Goal: Information Seeking & Learning: Learn about a topic

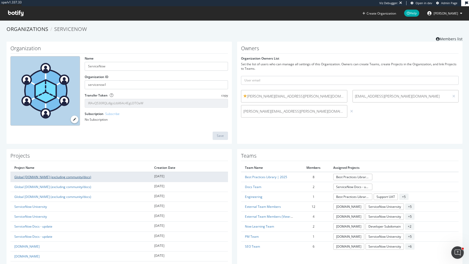
click at [61, 176] on link "Global [DOMAIN_NAME] (excluding community/docs)" at bounding box center [52, 177] width 77 height 4
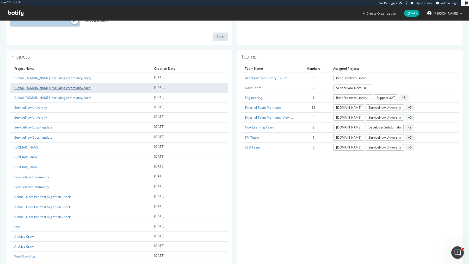
scroll to position [110, 0]
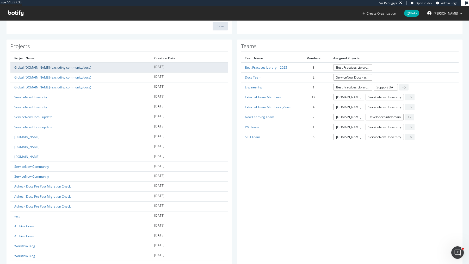
click at [85, 66] on link "Global [DOMAIN_NAME] (excluding community/docs)" at bounding box center [52, 67] width 77 height 4
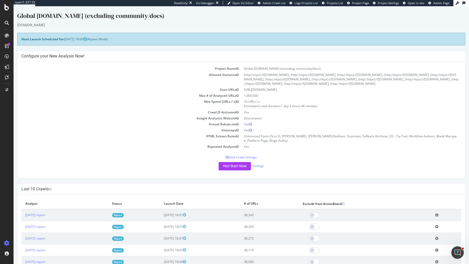
drag, startPoint x: 194, startPoint y: 155, endPoint x: 298, endPoint y: 147, distance: 103.5
click at [298, 147] on div "Project Name Global Servicenow.com (excluding community/docs) Allowed Domains (…" at bounding box center [241, 120] width 448 height 116
click at [288, 163] on div "Yes! Start Now Settings" at bounding box center [241, 166] width 440 height 8
drag, startPoint x: 280, startPoint y: 167, endPoint x: 249, endPoint y: 39, distance: 131.5
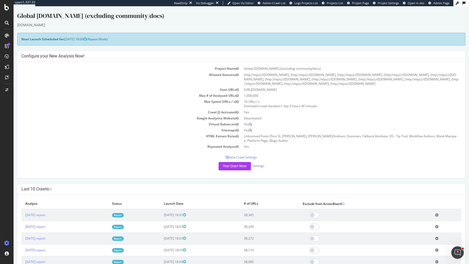
click at [244, 56] on h4 "Configure your New Analysis Now!" at bounding box center [241, 56] width 440 height 5
click at [288, 78] on td "(http|https)://[DOMAIN_NAME], (http|https)://[DOMAIN_NAME], (http|https)://[DOM…" at bounding box center [351, 79] width 220 height 15
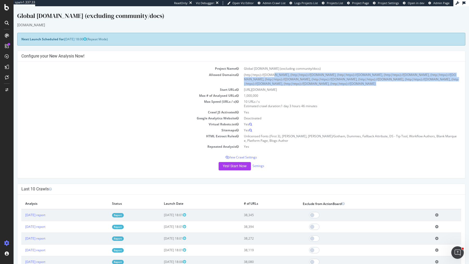
click at [288, 78] on td "(http|https)://[DOMAIN_NAME], (http|https)://[DOMAIN_NAME], (http|https)://[DOM…" at bounding box center [351, 79] width 220 height 15
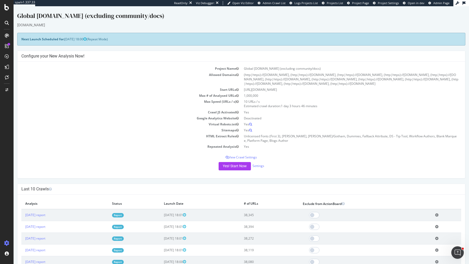
click at [305, 91] on td "[URL][DOMAIN_NAME]" at bounding box center [351, 90] width 220 height 6
drag, startPoint x: 454, startPoint y: 83, endPoint x: 436, endPoint y: 59, distance: 30.1
click at [436, 59] on div "Configure your New Analysis Now! Project Name Global Servicenow.com (excluding …" at bounding box center [241, 115] width 448 height 128
click at [436, 59] on div "Configure your New Analysis Now!" at bounding box center [241, 56] width 448 height 11
click at [253, 157] on p "View Crawl Settings" at bounding box center [241, 157] width 440 height 4
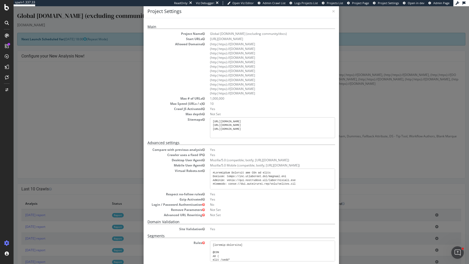
scroll to position [10, 0]
click at [108, 106] on div "× Close Project Settings Main Project Name Global Servicenow.com (excluding com…" at bounding box center [241, 135] width 455 height 258
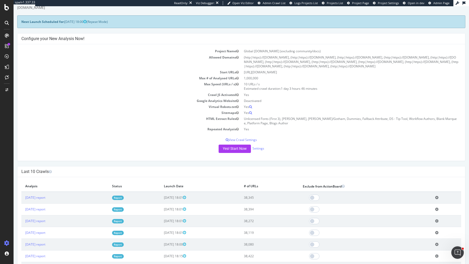
scroll to position [19, 0]
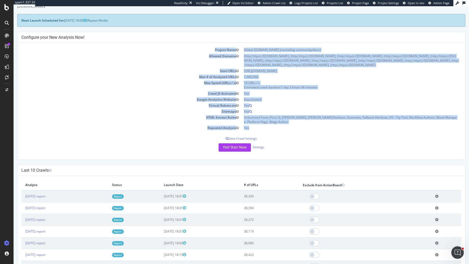
drag, startPoint x: 270, startPoint y: 128, endPoint x: 208, endPoint y: 44, distance: 104.7
click at [208, 44] on div "Project Name Global Servicenow.com (excluding community/docs) Allowed Domains (…" at bounding box center [241, 101] width 448 height 116
click at [204, 52] on tbody "Project Name Global Servicenow.com (excluding community/docs) Allowed Domains (…" at bounding box center [241, 89] width 440 height 84
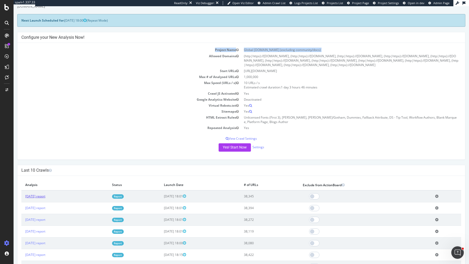
click at [45, 195] on link "[DATE] report" at bounding box center [35, 196] width 20 height 4
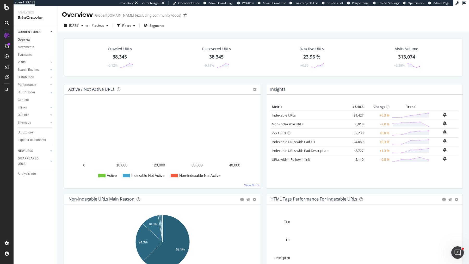
click at [262, 186] on div "Active / Not Active URLs Chart (by Value) Chart (by Percentage) Table Expand Ex…" at bounding box center [162, 139] width 202 height 110
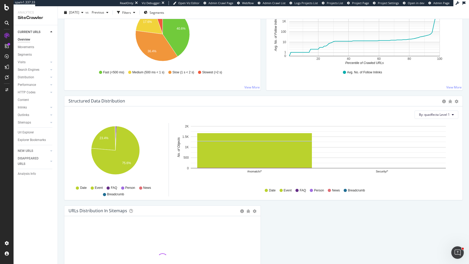
scroll to position [496, 0]
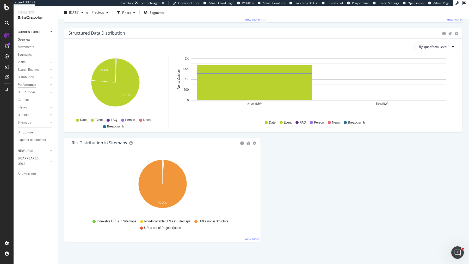
click at [26, 83] on div "Performance" at bounding box center [27, 84] width 18 height 5
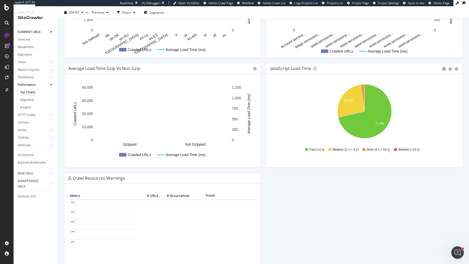
scroll to position [395, 0]
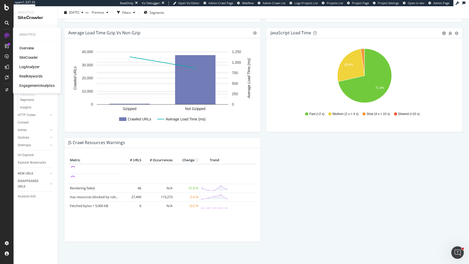
click at [24, 66] on div "LogAnalyzer" at bounding box center [29, 66] width 20 height 5
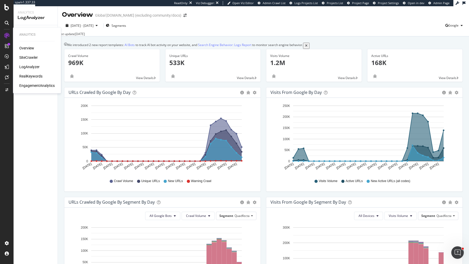
click at [30, 58] on div "SiteCrawler" at bounding box center [28, 57] width 18 height 5
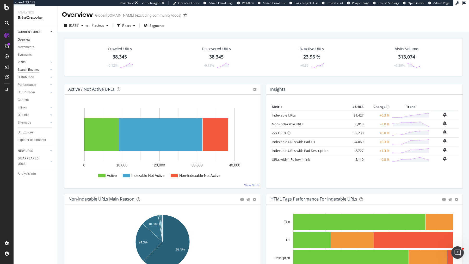
click at [31, 67] on div "Search Engines" at bounding box center [29, 69] width 22 height 5
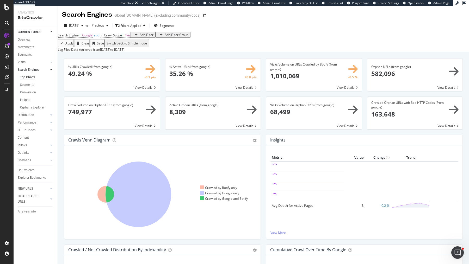
click at [61, 76] on div "% URLs Crawled (from google) × Close Chart search-engines-google-main-metric-cr…" at bounding box center [263, 181] width 411 height 258
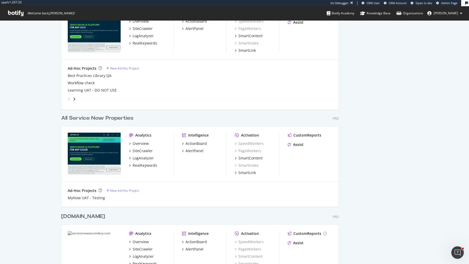
scroll to position [595, 0]
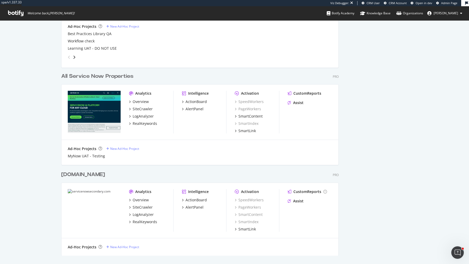
click at [104, 76] on div "All Service Now Properties" at bounding box center [97, 77] width 72 height 8
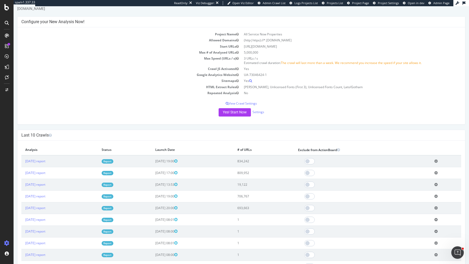
scroll to position [0, 0]
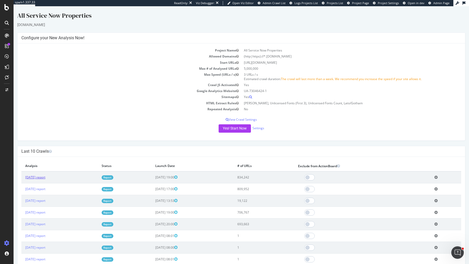
click at [42, 176] on link "[DATE] report" at bounding box center [35, 177] width 20 height 4
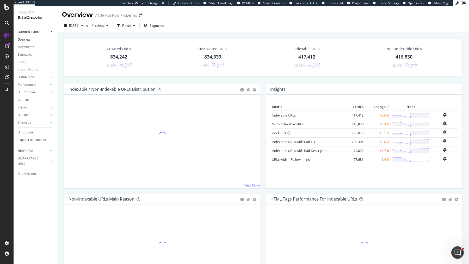
click at [260, 77] on div "Crawled URLs 834,242 +2.99% Discovered URLs 834,339 +3% Indexable URLs 417,412 …" at bounding box center [263, 61] width 404 height 46
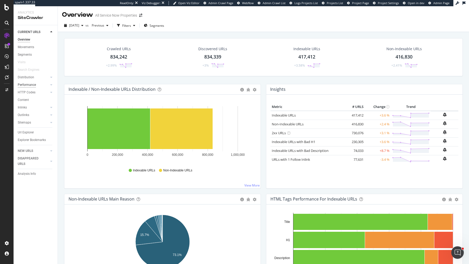
click at [32, 84] on div "Performance" at bounding box center [27, 84] width 18 height 5
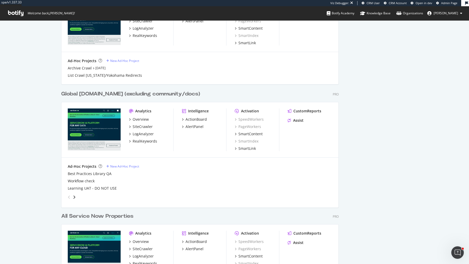
scroll to position [455, 0]
click at [123, 92] on div "Global [DOMAIN_NAME] (excluding community/docs)" at bounding box center [130, 94] width 139 height 8
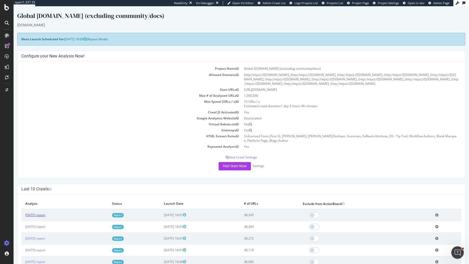
click at [45, 214] on link "[DATE] report" at bounding box center [35, 215] width 20 height 4
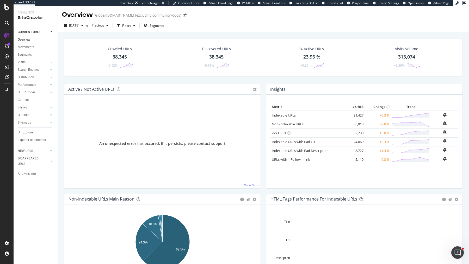
scroll to position [15, 0]
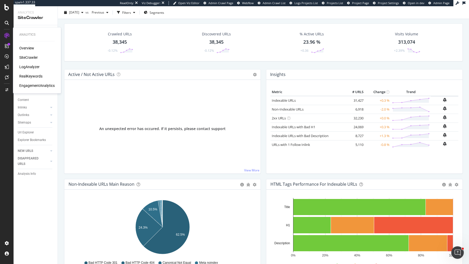
click at [33, 66] on div "LogAnalyzer" at bounding box center [29, 66] width 20 height 5
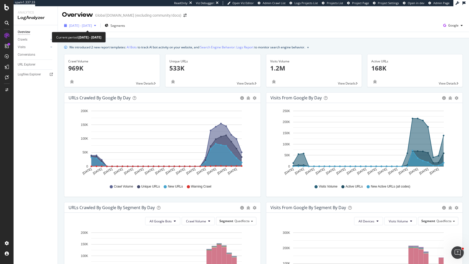
click at [97, 28] on div "[DATE] - [DATE]" at bounding box center [80, 26] width 36 height 8
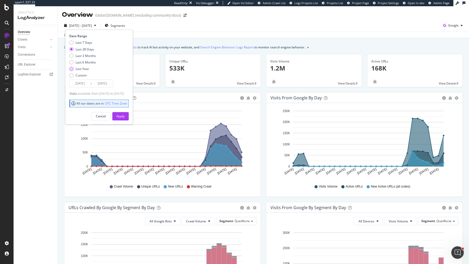
click at [85, 68] on div "Last Year" at bounding box center [83, 69] width 14 height 4
click at [92, 61] on div "Last 6 Months" at bounding box center [86, 62] width 20 height 4
type input "[DATE]"
click at [125, 118] on div "Apply" at bounding box center [120, 116] width 8 height 4
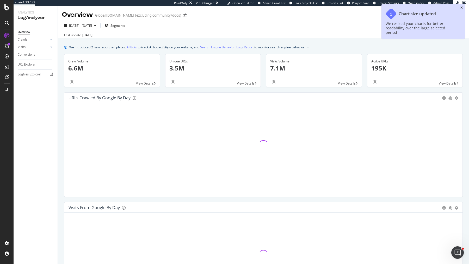
click at [461, 8] on icon "close toast" at bounding box center [461, 7] width 2 height 3
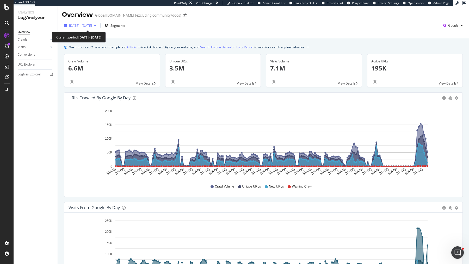
click at [86, 26] on span "[DATE] - [DATE]" at bounding box center [80, 25] width 23 height 4
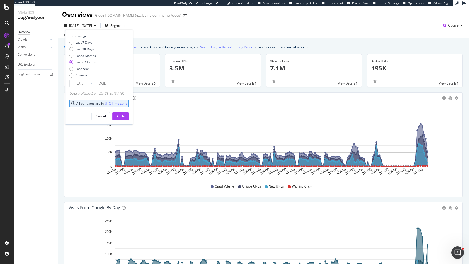
click at [82, 83] on input "[DATE]" at bounding box center [80, 83] width 21 height 7
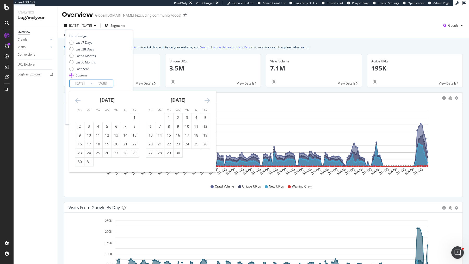
click at [83, 82] on input "2025/06/16" at bounding box center [80, 83] width 21 height 7
type input "2025/05/16"
click at [104, 83] on input "[DATE]" at bounding box center [102, 83] width 21 height 7
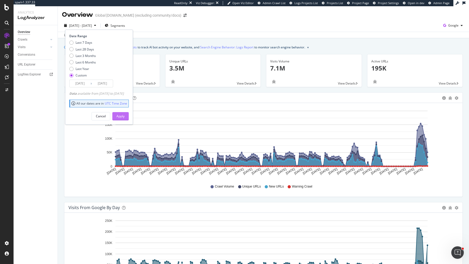
type input "2025/08/15"
click at [124, 115] on button "Apply" at bounding box center [120, 116] width 16 height 8
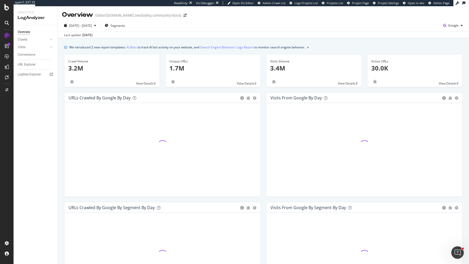
click at [262, 88] on div "Unique URLs 1.7M View Details" at bounding box center [213, 73] width 101 height 38
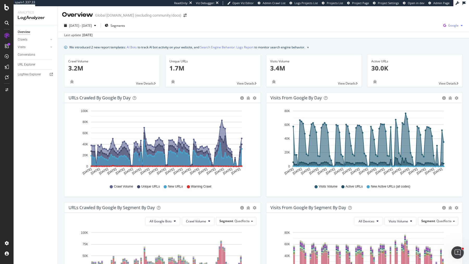
click at [447, 27] on icon "button" at bounding box center [444, 25] width 7 height 7
click at [416, 21] on div "Bing" at bounding box center [423, 21] width 36 height 8
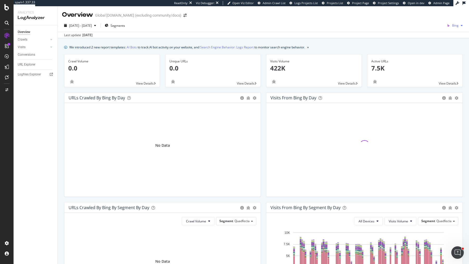
click at [455, 27] on span "Bing" at bounding box center [455, 25] width 7 height 4
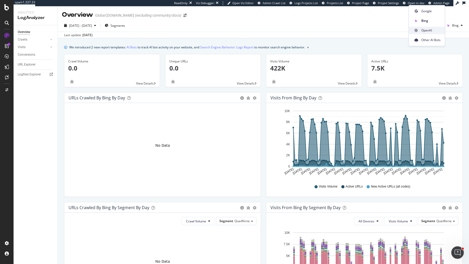
click at [428, 31] on span "OpenAI" at bounding box center [430, 30] width 19 height 5
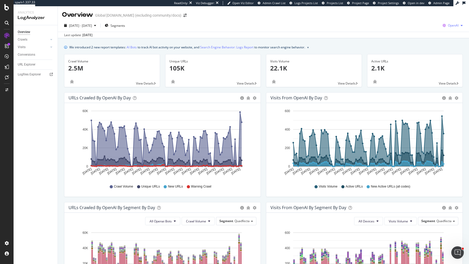
click at [452, 25] on span "OpenAI" at bounding box center [453, 25] width 11 height 4
click at [429, 41] on span "Other AI Bots" at bounding box center [426, 40] width 19 height 5
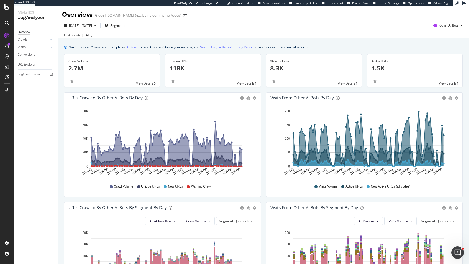
click at [261, 54] on div "We introduced 2 new report templates: AI Bots to track AI bot activity on your …" at bounding box center [263, 239] width 411 height 402
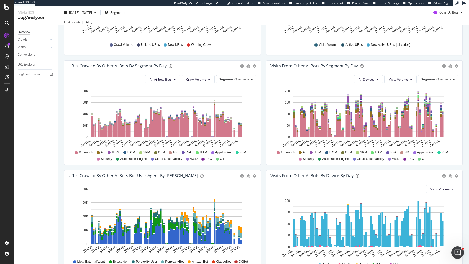
scroll to position [143, 0]
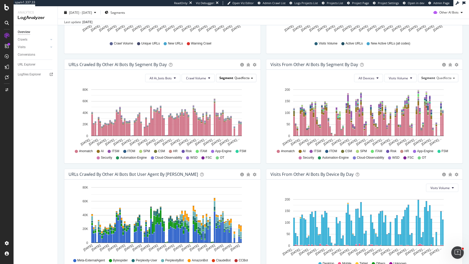
click at [241, 79] on span "Quadfecta" at bounding box center [241, 78] width 15 height 4
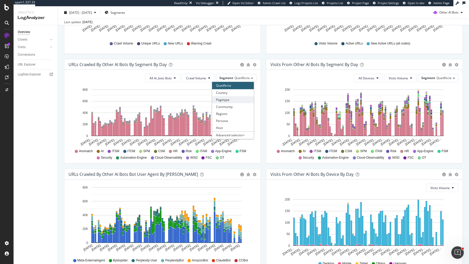
click at [233, 100] on div "Pagetype" at bounding box center [233, 99] width 42 height 7
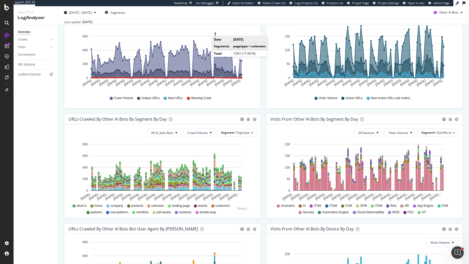
scroll to position [0, 0]
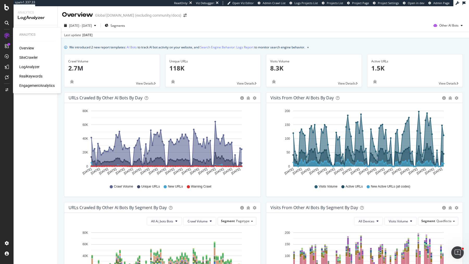
click at [28, 59] on div "SiteCrawler" at bounding box center [28, 57] width 18 height 5
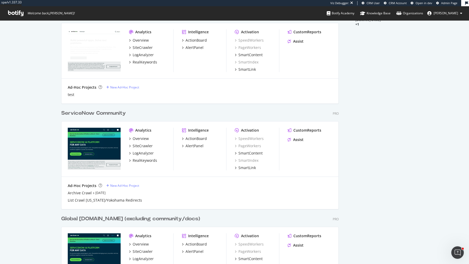
scroll to position [328, 0]
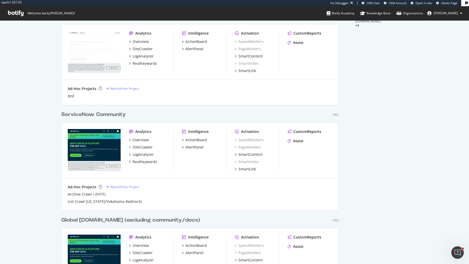
click at [80, 112] on div "ServiceNow Community" at bounding box center [93, 115] width 65 height 8
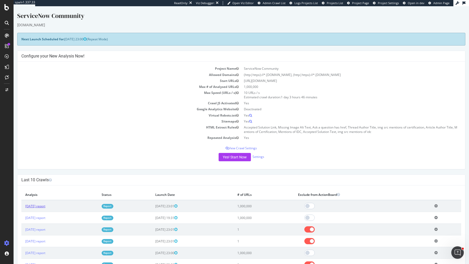
click at [44, 207] on link "2025 Sep. 13th report" at bounding box center [35, 206] width 20 height 4
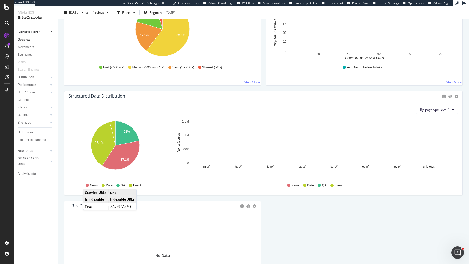
scroll to position [496, 0]
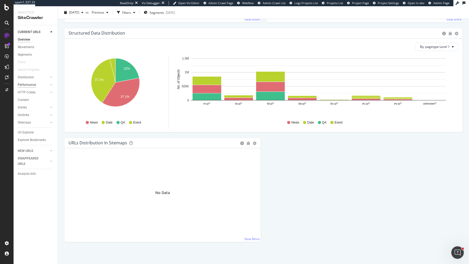
click at [28, 82] on div "Performance" at bounding box center [27, 84] width 18 height 5
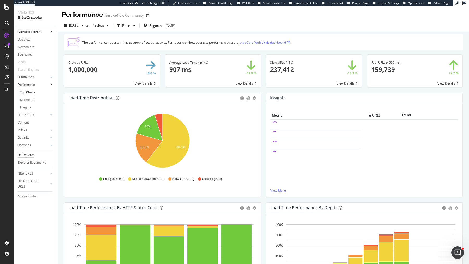
click at [31, 154] on div "Url Explorer" at bounding box center [26, 155] width 16 height 5
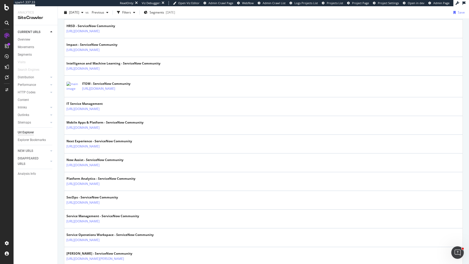
scroll to position [470, 0]
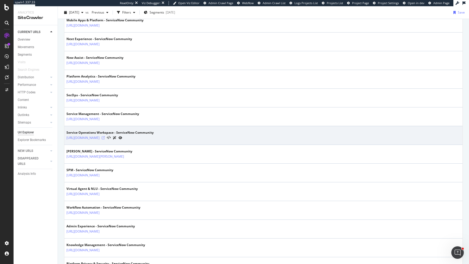
click at [105, 137] on icon at bounding box center [103, 138] width 3 height 3
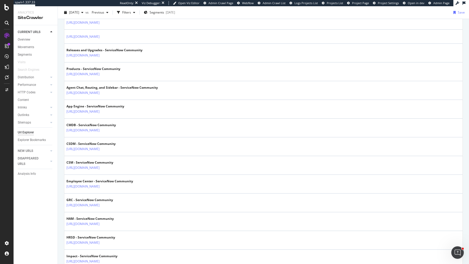
scroll to position [0, 0]
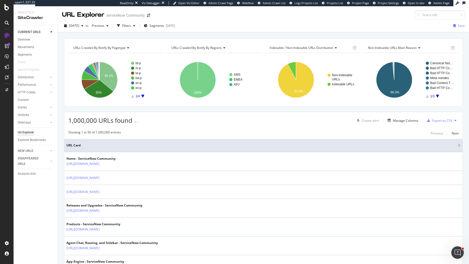
click at [129, 47] on icon at bounding box center [128, 47] width 4 height 3
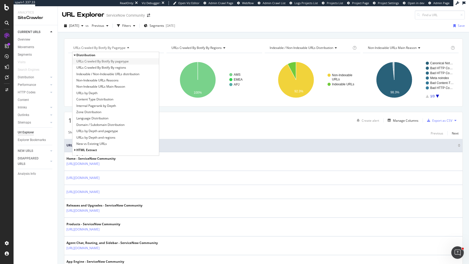
click at [139, 60] on div "URLs Crawled By Botify By pagetype" at bounding box center [115, 61] width 86 height 6
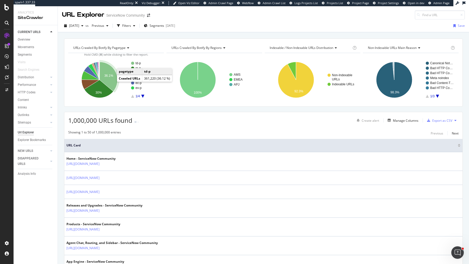
click at [110, 80] on icon "A chart." at bounding box center [109, 76] width 18 height 29
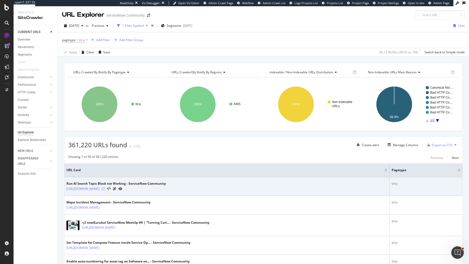
click at [105, 188] on icon at bounding box center [103, 189] width 3 height 3
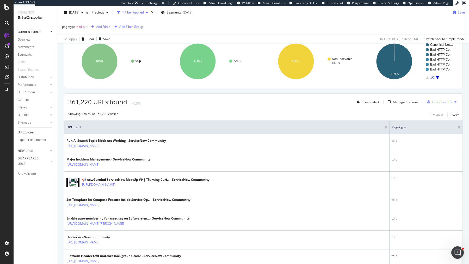
scroll to position [46, 0]
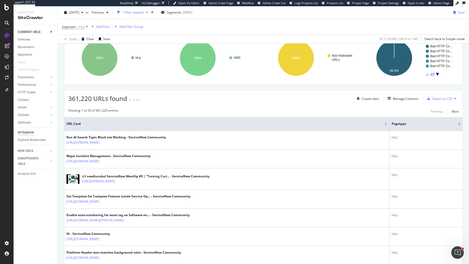
click at [87, 25] on icon at bounding box center [87, 26] width 4 height 5
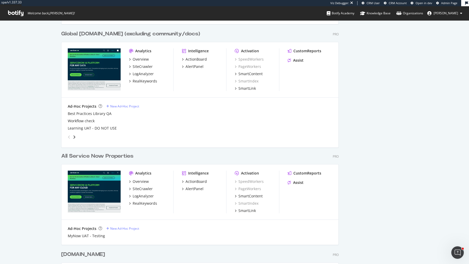
scroll to position [595, 0]
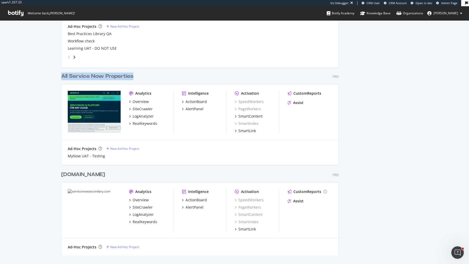
drag, startPoint x: 188, startPoint y: 74, endPoint x: 61, endPoint y: 77, distance: 126.6
click at [61, 77] on div "All Service Now Properties Pro" at bounding box center [199, 77] width 277 height 8
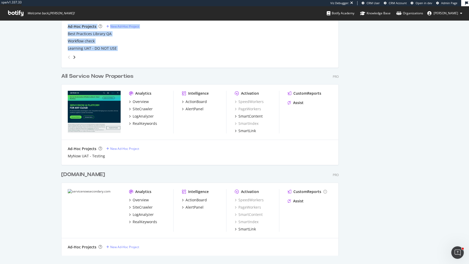
drag, startPoint x: 55, startPoint y: 78, endPoint x: 152, endPoint y: 72, distance: 96.8
click at [169, 74] on div "All Service Now Properties Pro" at bounding box center [199, 77] width 277 height 8
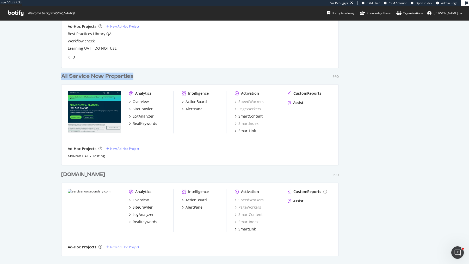
drag, startPoint x: 169, startPoint y: 75, endPoint x: 172, endPoint y: 66, distance: 9.4
click at [172, 66] on div "All Service Now Properties Pro Analytics Overview SiteCrawler LogAnalyzer RealK…" at bounding box center [202, 115] width 282 height 98
drag, startPoint x: 49, startPoint y: 72, endPoint x: 168, endPoint y: 79, distance: 119.3
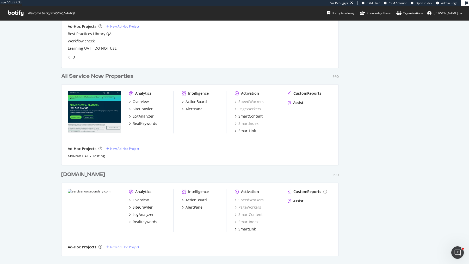
click at [178, 75] on div "All Service Now Properties Pro" at bounding box center [199, 77] width 277 height 8
drag, startPoint x: 178, startPoint y: 75, endPoint x: 61, endPoint y: 76, distance: 116.2
click at [61, 76] on div "All Service Now Properties Pro" at bounding box center [199, 77] width 277 height 8
click at [211, 77] on div "All Service Now Properties Pro" at bounding box center [199, 77] width 277 height 8
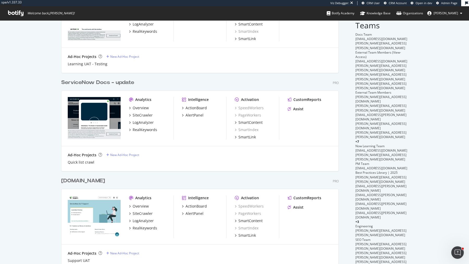
scroll to position [0, 0]
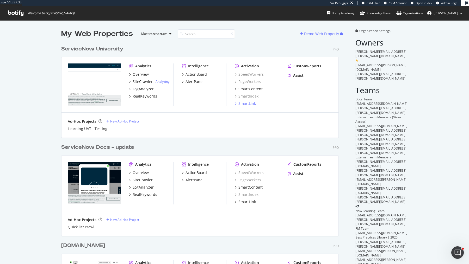
click at [252, 104] on div "SmartLink" at bounding box center [246, 103] width 17 height 5
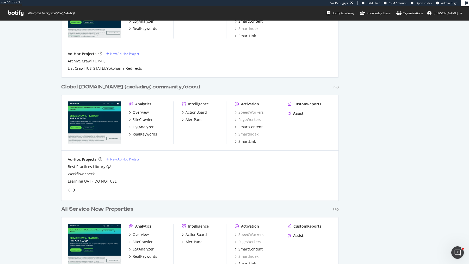
scroll to position [462, 0]
click at [104, 209] on div "All Service Now Properties" at bounding box center [97, 210] width 72 height 8
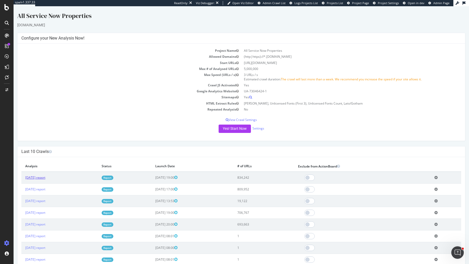
click at [39, 178] on link "2025 Jun. 6th report" at bounding box center [35, 178] width 20 height 4
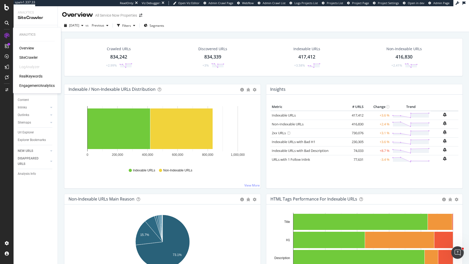
click at [38, 77] on div "RealKeywords" at bounding box center [30, 76] width 23 height 5
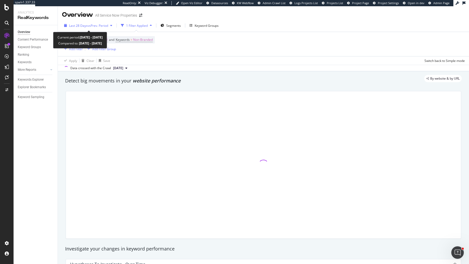
click at [94, 26] on span "vs Prev. Period" at bounding box center [98, 25] width 21 height 4
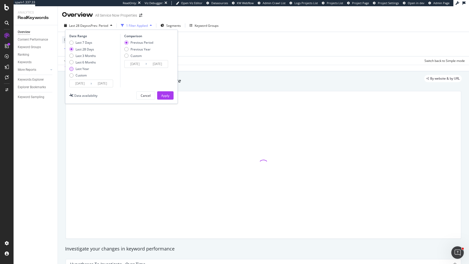
click at [85, 69] on div "Last Year" at bounding box center [83, 69] width 14 height 4
type input "2024/09/16"
click at [171, 96] on button "Apply" at bounding box center [165, 95] width 16 height 8
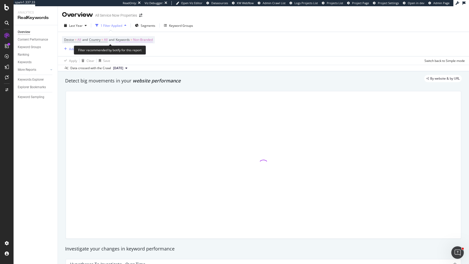
click at [153, 38] on span "Non-Branded" at bounding box center [143, 39] width 20 height 7
click at [133, 51] on span "Non-Branded" at bounding box center [134, 52] width 22 height 4
click at [133, 54] on span "Non-Branded" at bounding box center [134, 52] width 22 height 4
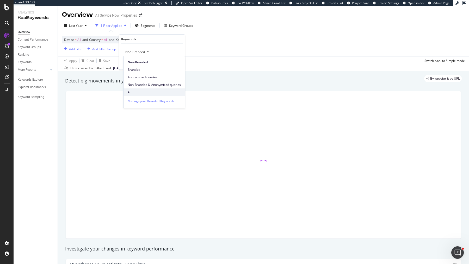
click at [132, 90] on span "All" at bounding box center [154, 92] width 53 height 5
click at [178, 66] on div "All Cancel Add filter Apply" at bounding box center [152, 57] width 66 height 26
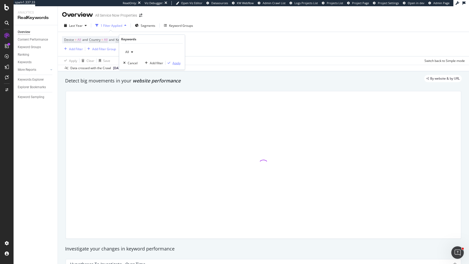
click at [178, 64] on div "Apply" at bounding box center [176, 63] width 8 height 4
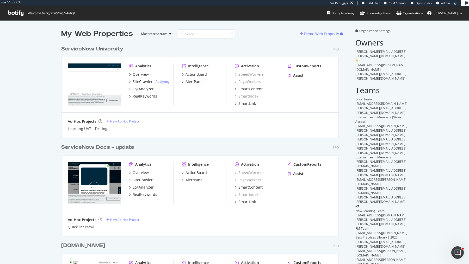
click at [111, 49] on div "ServiceNow University" at bounding box center [92, 49] width 62 height 8
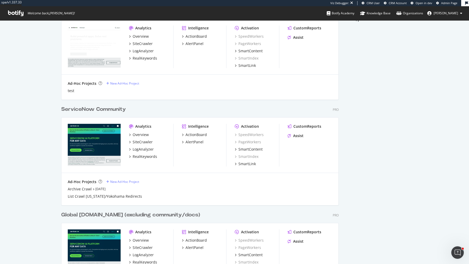
scroll to position [335, 0]
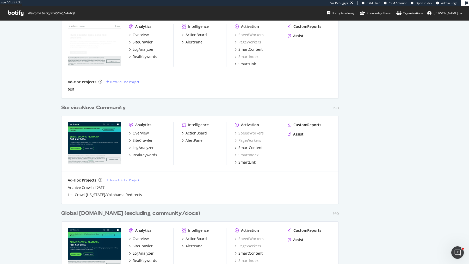
click at [123, 215] on div "Global [DOMAIN_NAME] (excluding community/docs)" at bounding box center [130, 214] width 139 height 8
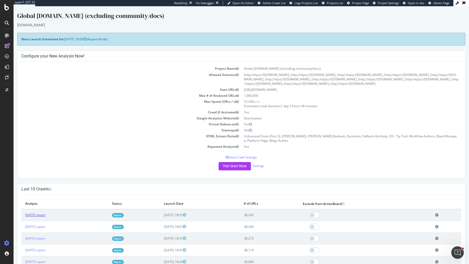
click at [39, 215] on link "[DATE] report" at bounding box center [35, 215] width 20 height 4
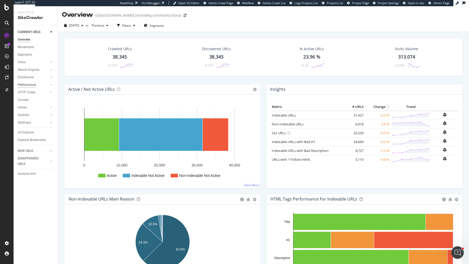
click at [25, 82] on div "Performance" at bounding box center [27, 84] width 18 height 5
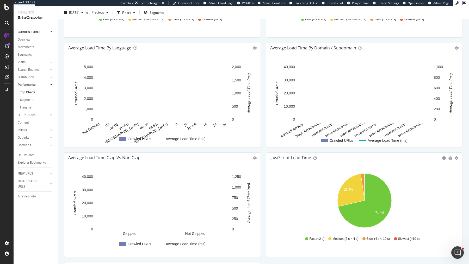
scroll to position [312, 0]
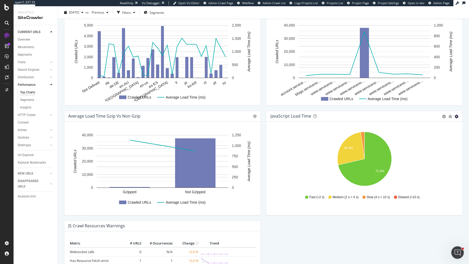
click at [457, 115] on icon "gear" at bounding box center [457, 117] width 4 height 4
click at [440, 135] on span "Table" at bounding box center [438, 136] width 47 height 7
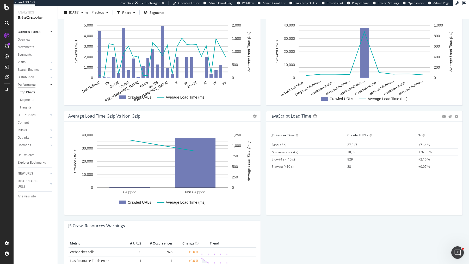
click at [27, 85] on div "Performance" at bounding box center [27, 84] width 18 height 5
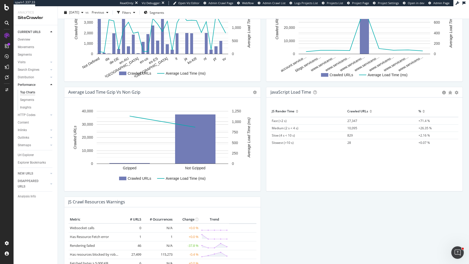
scroll to position [332, 0]
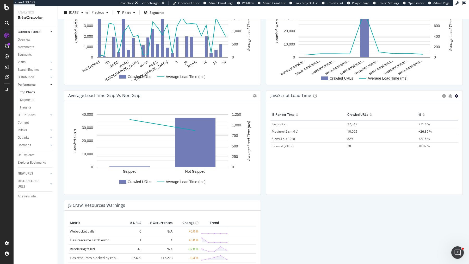
click at [458, 96] on icon "gear" at bounding box center [457, 96] width 4 height 4
click at [429, 107] on span "Pie" at bounding box center [438, 106] width 47 height 7
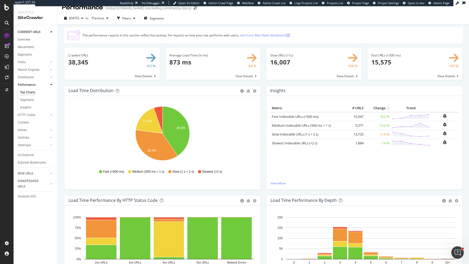
scroll to position [0, 0]
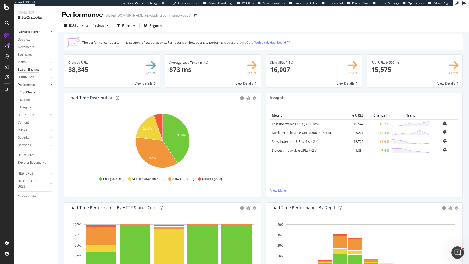
click at [28, 67] on div "Search Engines" at bounding box center [29, 69] width 22 height 5
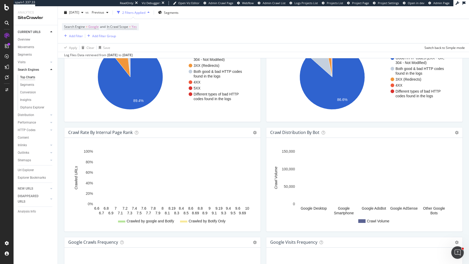
scroll to position [566, 0]
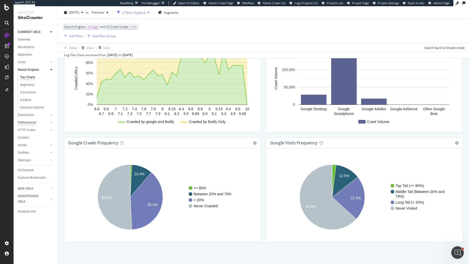
click at [30, 123] on div "Performance" at bounding box center [27, 122] width 18 height 5
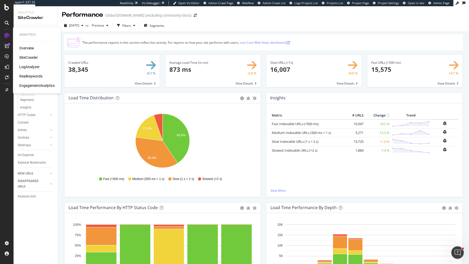
click at [33, 67] on div "LogAnalyzer" at bounding box center [29, 66] width 20 height 5
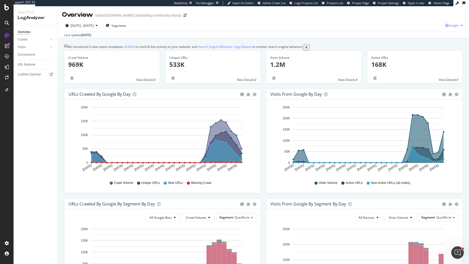
click at [447, 27] on icon "button" at bounding box center [446, 25] width 3 height 3
click at [430, 32] on span "OpenAI" at bounding box center [427, 30] width 19 height 5
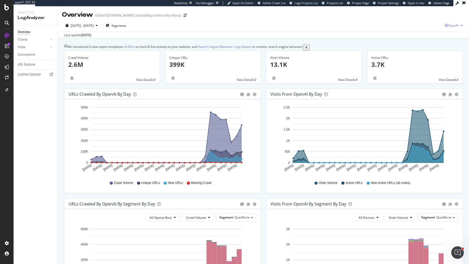
click at [454, 23] on span "OpenAI" at bounding box center [453, 25] width 11 height 4
click at [434, 41] on span "Other AI Bots" at bounding box center [426, 40] width 19 height 5
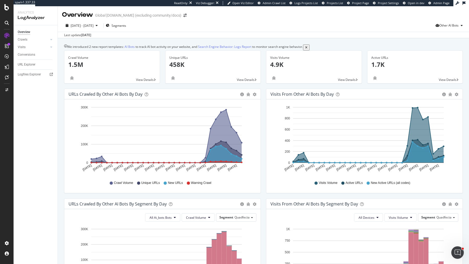
click at [265, 139] on div "Visits from Other AI Bots by day Area Table Hold CMD (⌘) while clicking to filt…" at bounding box center [364, 144] width 202 height 110
click at [94, 26] on span "[DATE] - [DATE]" at bounding box center [82, 25] width 23 height 4
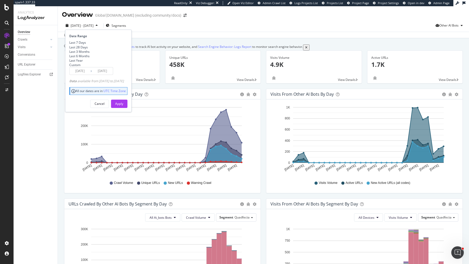
click at [84, 58] on div "Last 6 Months" at bounding box center [79, 56] width 20 height 4
type input "[DATE]"
click at [127, 108] on button "Apply" at bounding box center [119, 104] width 16 height 8
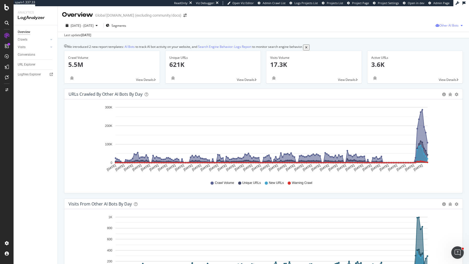
click at [445, 26] on span "Other AI Bots" at bounding box center [448, 25] width 19 height 4
click at [423, 29] on span "OpenAI" at bounding box center [416, 30] width 20 height 5
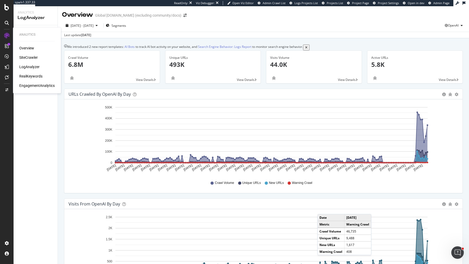
click at [22, 56] on div "SiteCrawler" at bounding box center [28, 57] width 18 height 5
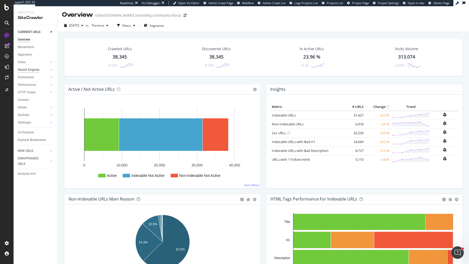
click at [34, 68] on div "Search Engines" at bounding box center [29, 69] width 22 height 5
